Goal: Task Accomplishment & Management: Manage account settings

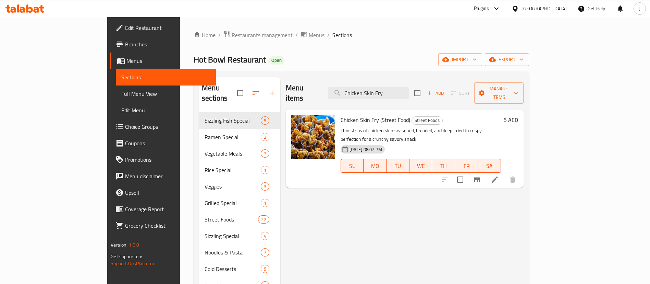
click at [524, 228] on div "Menu items Chicken Skin Fry Add Sort Manage items Chicken Skin Fry (Street Food…" at bounding box center [401, 260] width 243 height 367
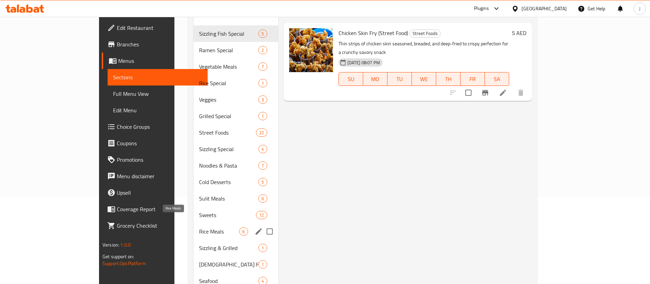
scroll to position [103, 0]
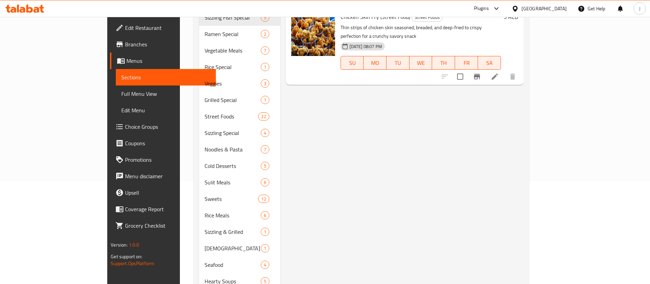
drag, startPoint x: 589, startPoint y: 124, endPoint x: 581, endPoint y: 88, distance: 37.2
click at [524, 122] on div "Menu items Chicken Skin Fry Add Sort Manage items Chicken Skin Fry (Street Food…" at bounding box center [401, 157] width 243 height 367
click at [530, 7] on div "[GEOGRAPHIC_DATA]" at bounding box center [544, 9] width 45 height 8
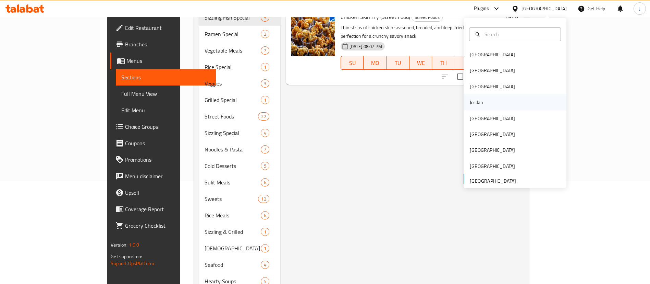
click at [470, 101] on div "Jordan" at bounding box center [476, 102] width 13 height 8
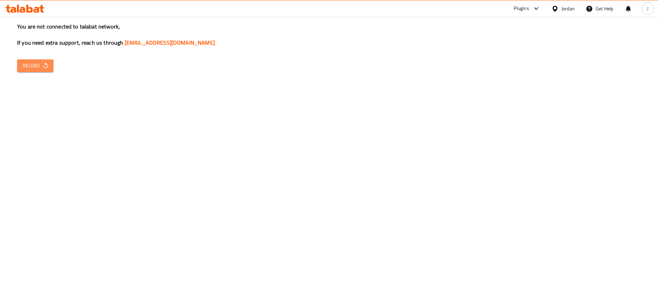
click at [20, 68] on button "Reload" at bounding box center [35, 65] width 36 height 13
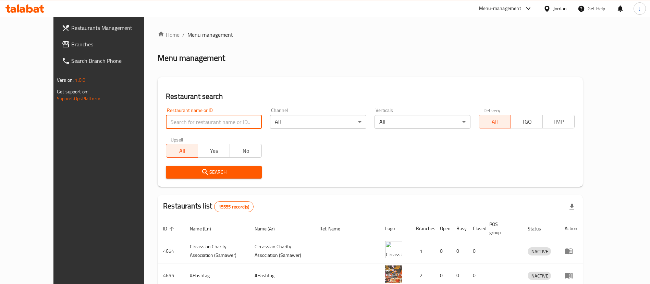
click at [166, 122] on input "search" at bounding box center [214, 122] width 96 height 14
paste input "[PERSON_NAME]"
type input "[PERSON_NAME]"
click button "Search" at bounding box center [214, 172] width 96 height 13
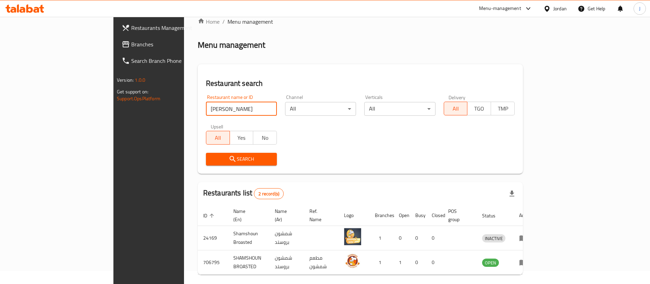
scroll to position [33, 0]
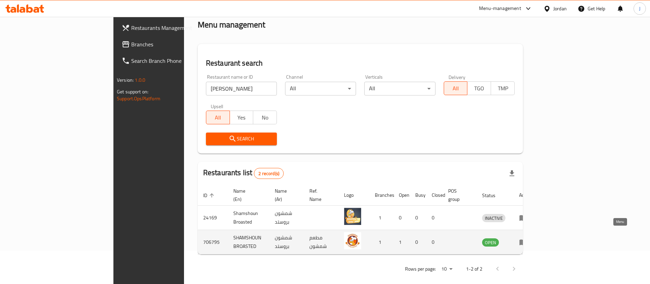
click at [528, 238] on icon "enhanced table" at bounding box center [523, 242] width 8 height 8
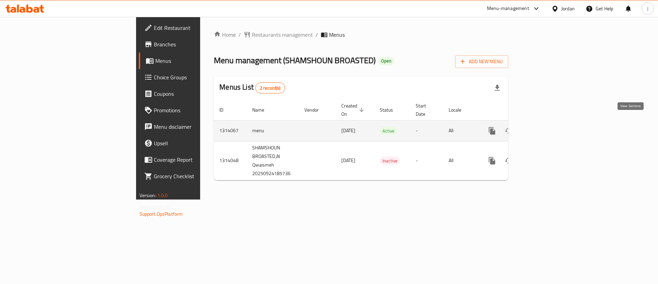
click at [546, 127] on icon "enhanced table" at bounding box center [542, 131] width 8 height 8
